Goal: Book appointment/travel/reservation

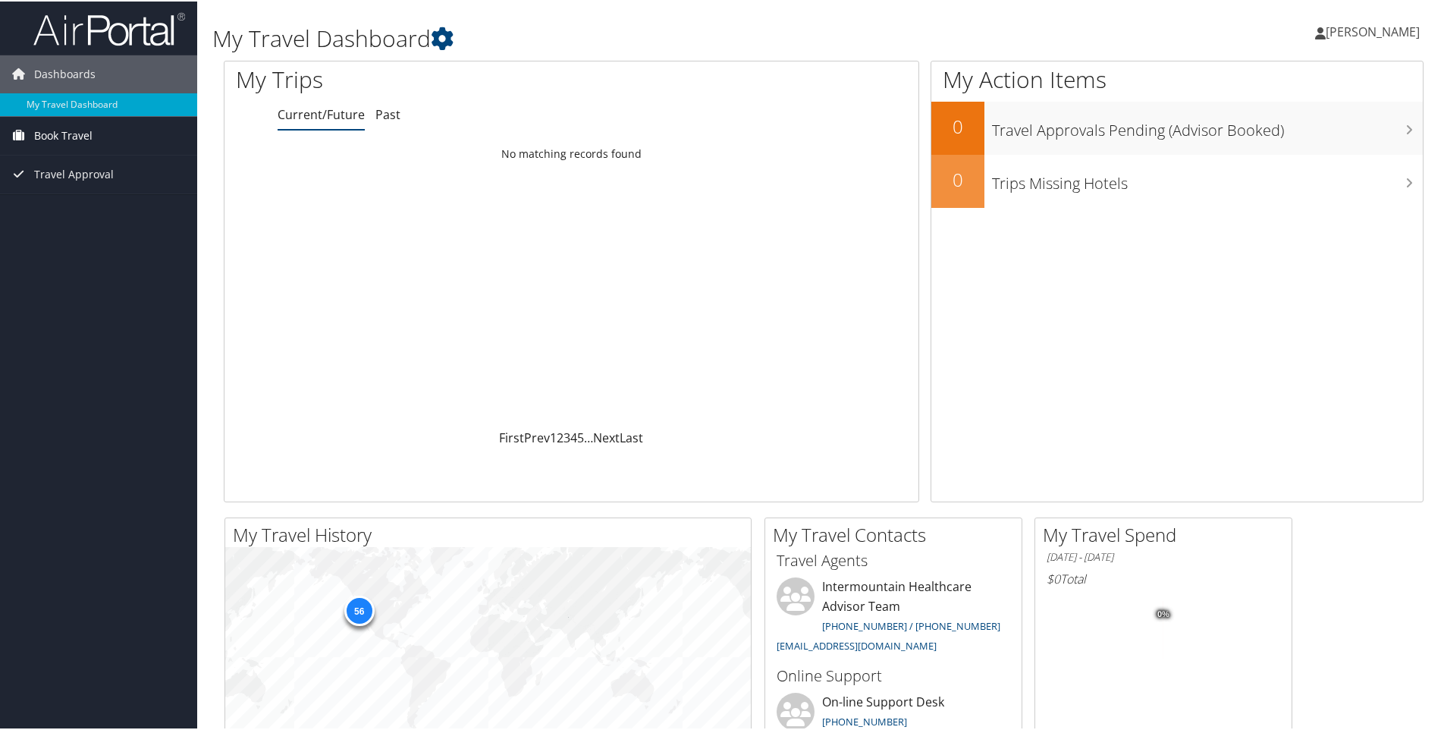
click at [68, 137] on span "Book Travel" at bounding box center [63, 134] width 58 height 38
click at [83, 184] on link "Book/Manage Online Trips" at bounding box center [98, 187] width 197 height 23
